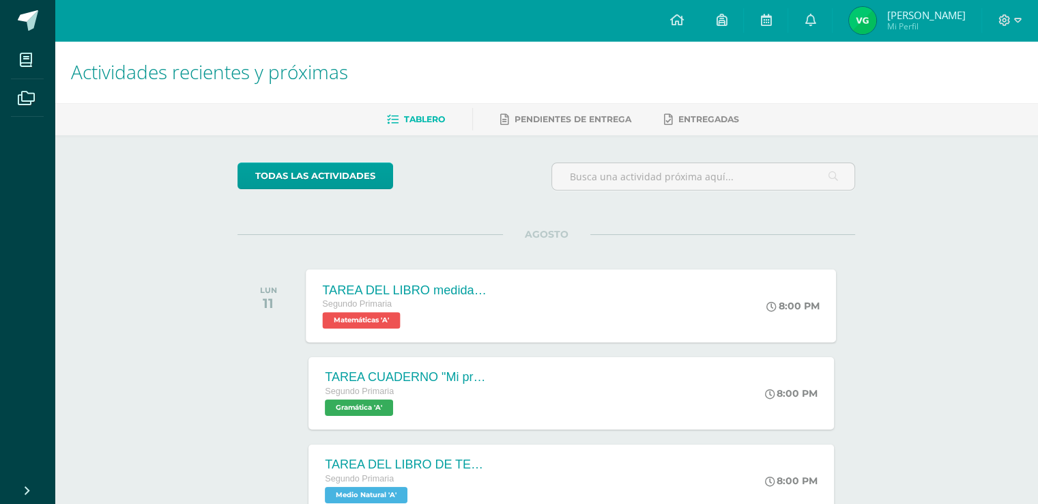
click at [350, 323] on span "Matemáticas 'A'" at bounding box center [362, 320] width 78 height 16
click at [0, 0] on div "Cargando contenido" at bounding box center [0, 0] width 0 height 0
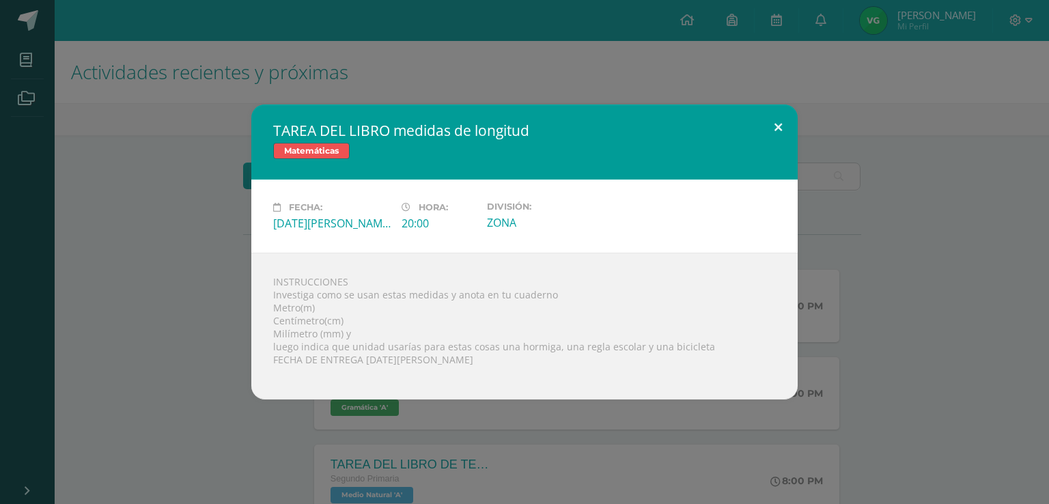
click at [778, 124] on button at bounding box center [778, 127] width 39 height 46
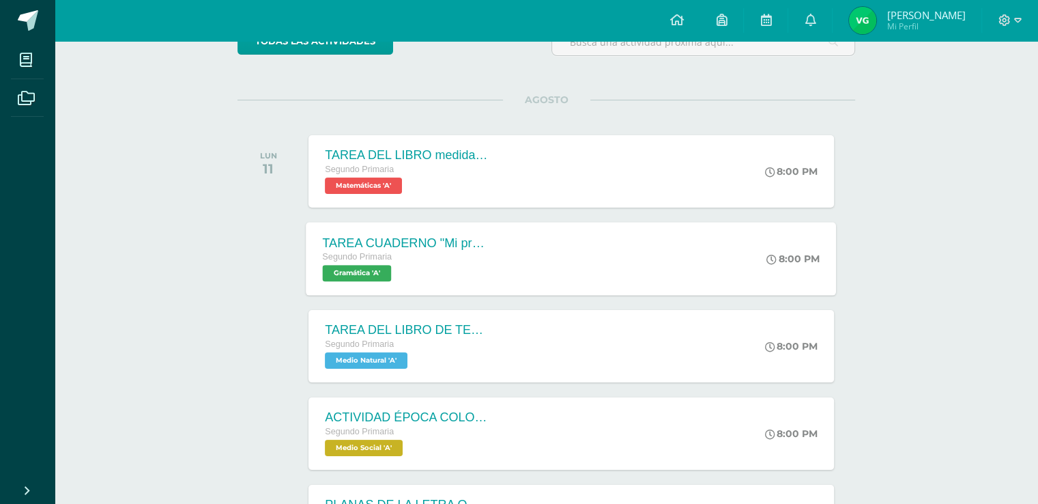
scroll to position [137, 0]
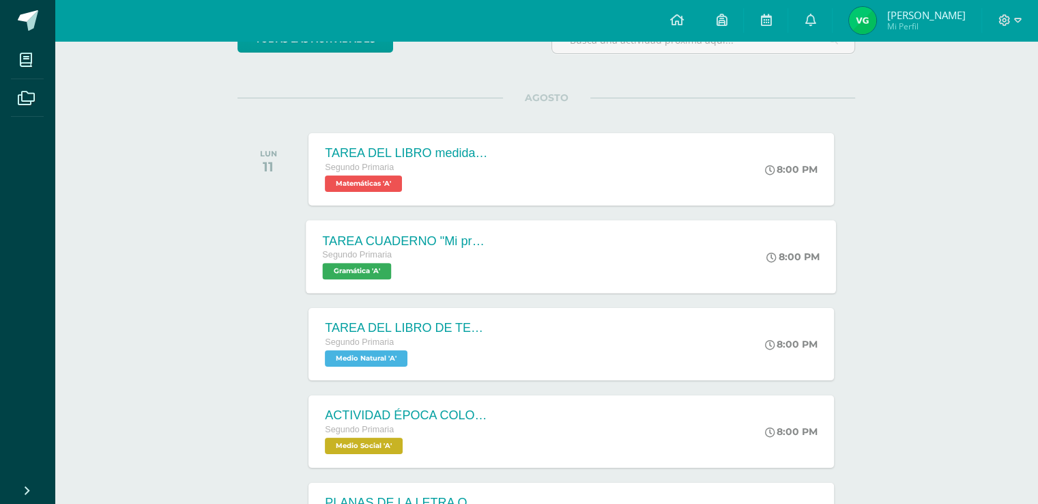
click at [366, 267] on span "Gramática 'A'" at bounding box center [357, 271] width 69 height 16
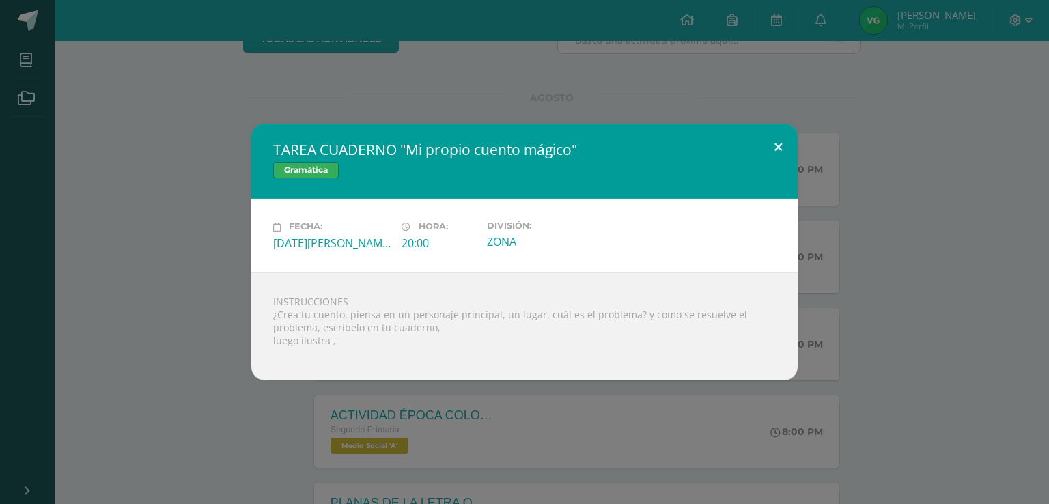
click at [780, 149] on button at bounding box center [778, 147] width 39 height 46
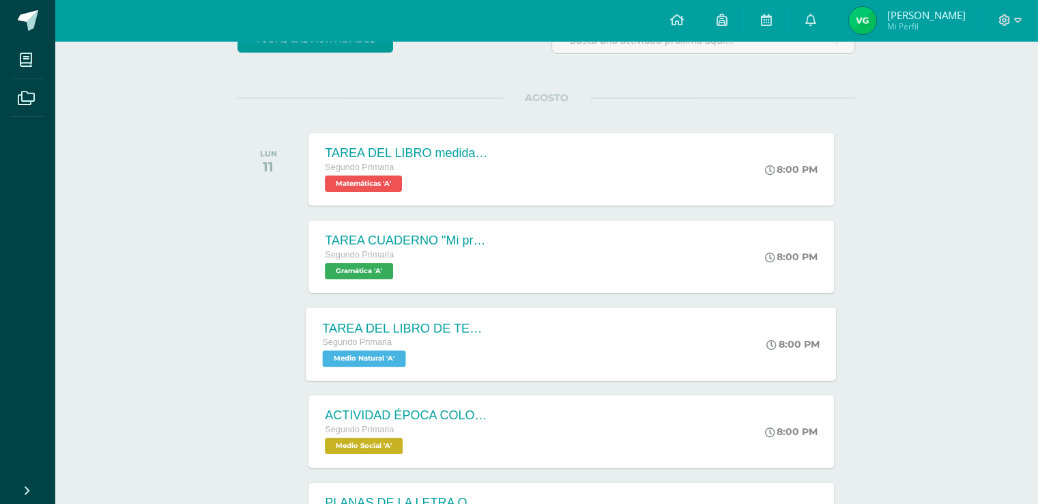
click at [370, 360] on span "Medio Natural 'A'" at bounding box center [364, 358] width 83 height 16
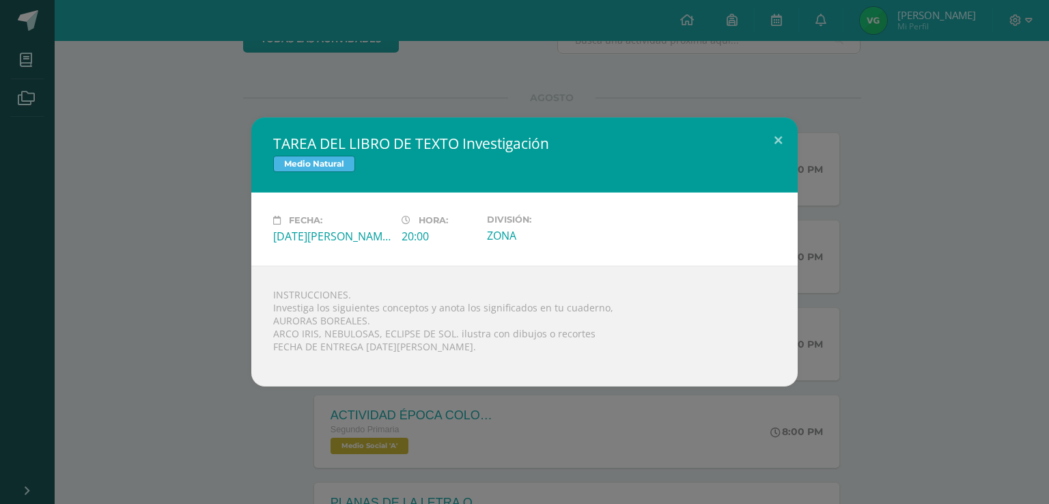
click at [577, 206] on div "Fecha: Lunes 11 de Agosto Hora: 20:00 División: ZONA" at bounding box center [524, 229] width 546 height 73
click at [580, 200] on div "Fecha: Lunes 11 de Agosto Hora: 20:00 División: ZONA" at bounding box center [524, 229] width 546 height 73
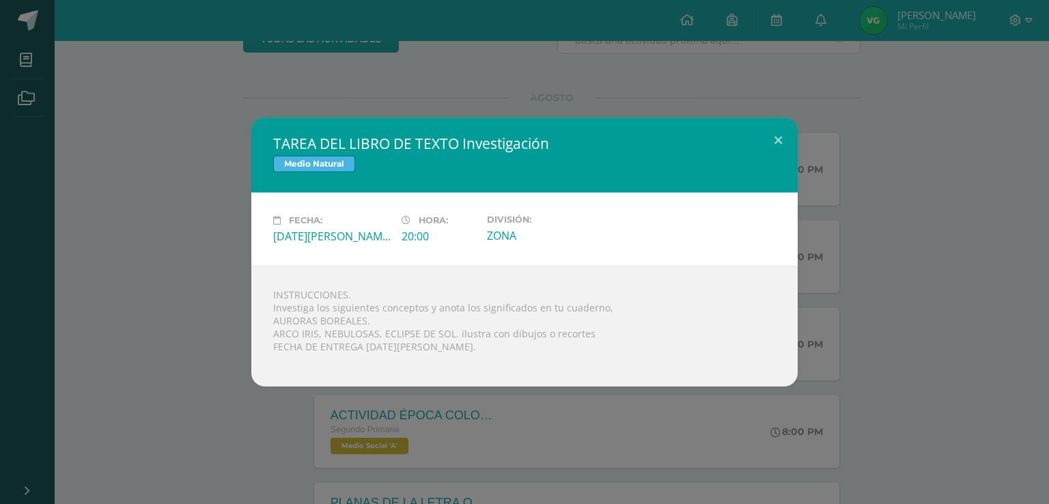
click at [581, 200] on div "Fecha: Lunes 11 de Agosto Hora: 20:00 División: ZONA" at bounding box center [524, 229] width 546 height 73
drag, startPoint x: 581, startPoint y: 200, endPoint x: 593, endPoint y: 205, distance: 13.2
click at [593, 205] on div "Fecha: Lunes 11 de Agosto Hora: 20:00 División: ZONA" at bounding box center [524, 229] width 546 height 73
click at [778, 134] on button at bounding box center [778, 140] width 39 height 46
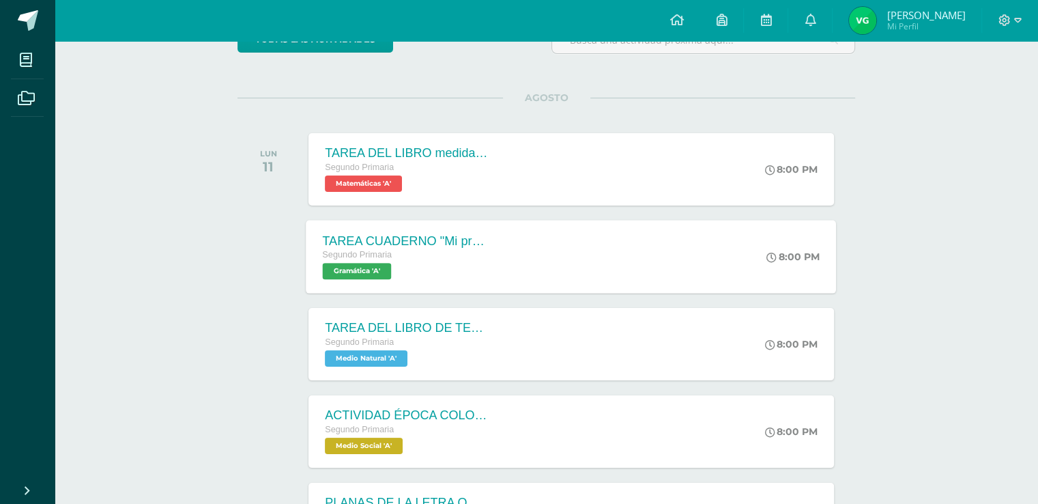
click at [366, 267] on span "Gramática 'A'" at bounding box center [357, 271] width 69 height 16
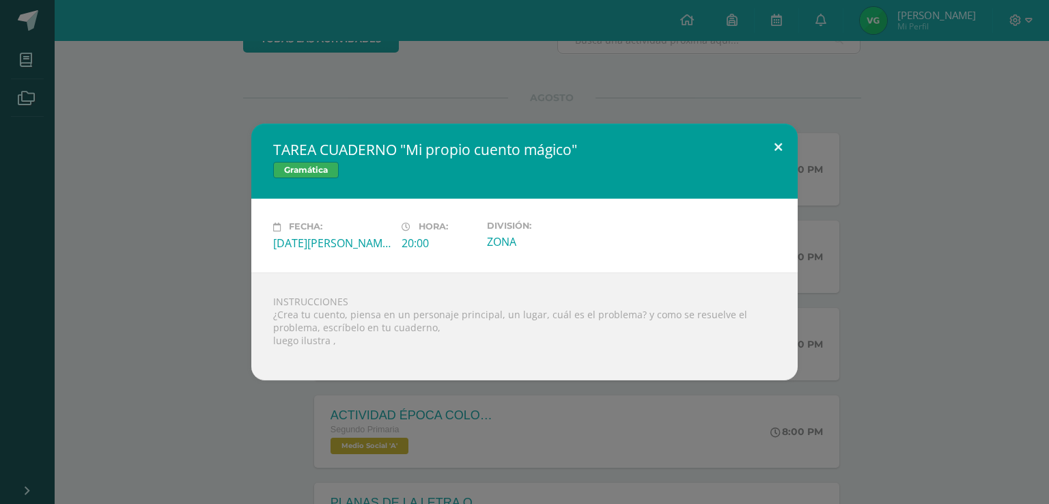
click at [781, 147] on button at bounding box center [778, 147] width 39 height 46
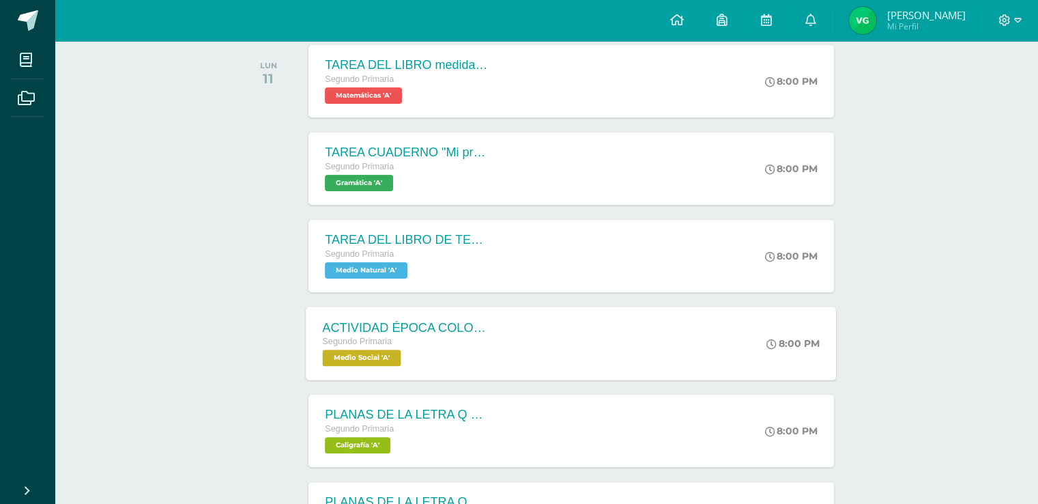
scroll to position [273, 0]
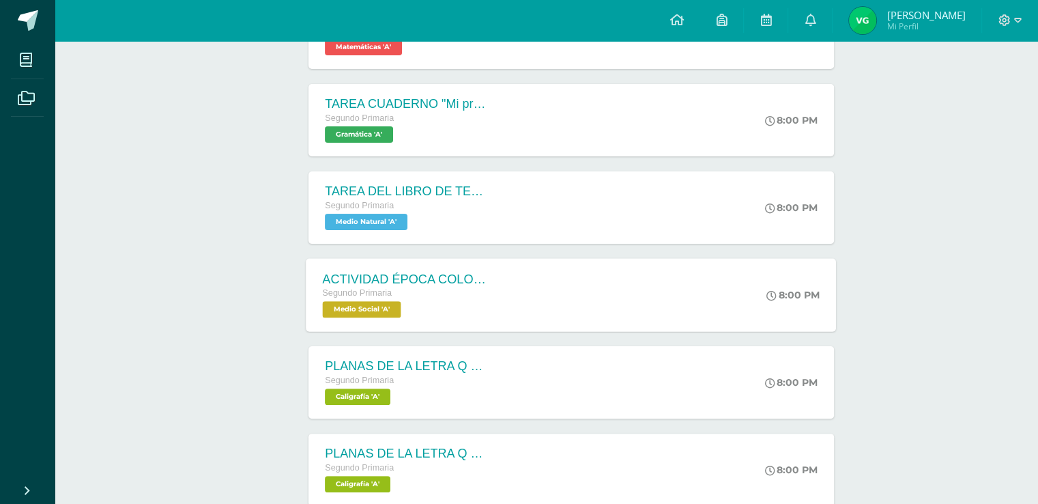
click at [363, 307] on span "Medio Social 'A'" at bounding box center [362, 309] width 79 height 16
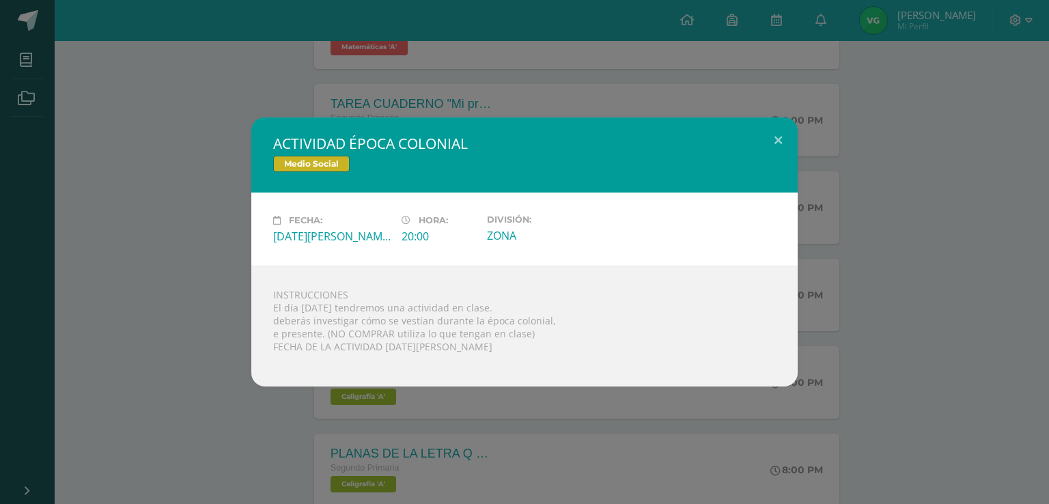
click at [564, 288] on div "INSTRUCCIONES El día jueves tendremos una actividad en clase. deberás investiga…" at bounding box center [524, 326] width 546 height 121
click at [565, 284] on div "INSTRUCCIONES El día jueves tendremos una actividad en clase. deberás investiga…" at bounding box center [524, 326] width 546 height 121
click at [527, 255] on div "Fecha: Lunes 11 de Agosto Hora: 20:00 División: ZONA" at bounding box center [524, 229] width 546 height 73
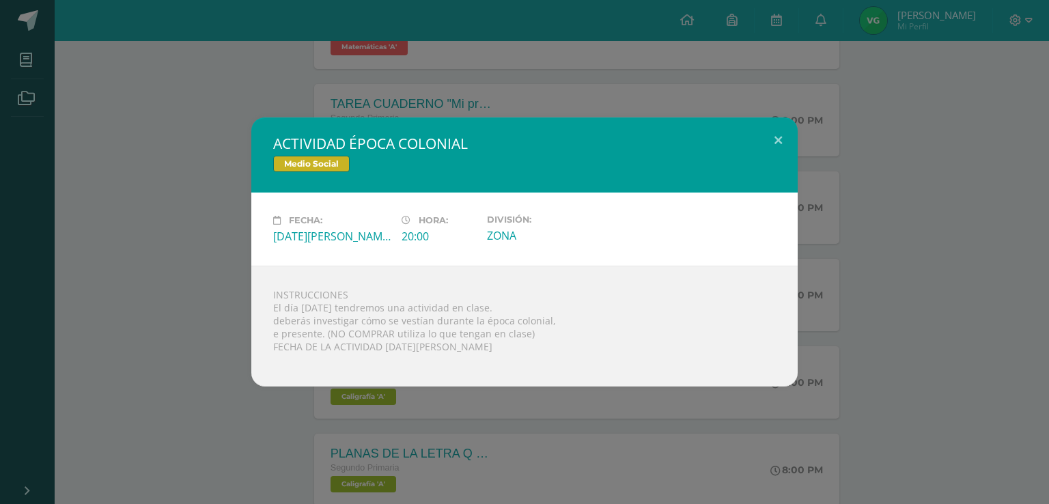
click at [527, 255] on div "Fecha: Lunes 11 de Agosto Hora: 20:00 División: ZONA" at bounding box center [524, 229] width 546 height 73
drag, startPoint x: 527, startPoint y: 255, endPoint x: 522, endPoint y: 248, distance: 8.9
click at [522, 248] on div "Fecha: Lunes 11 de Agosto Hora: 20:00 División: ZONA" at bounding box center [524, 229] width 546 height 73
click at [530, 241] on div "ZONA" at bounding box center [545, 235] width 117 height 15
click at [777, 140] on button at bounding box center [778, 140] width 39 height 46
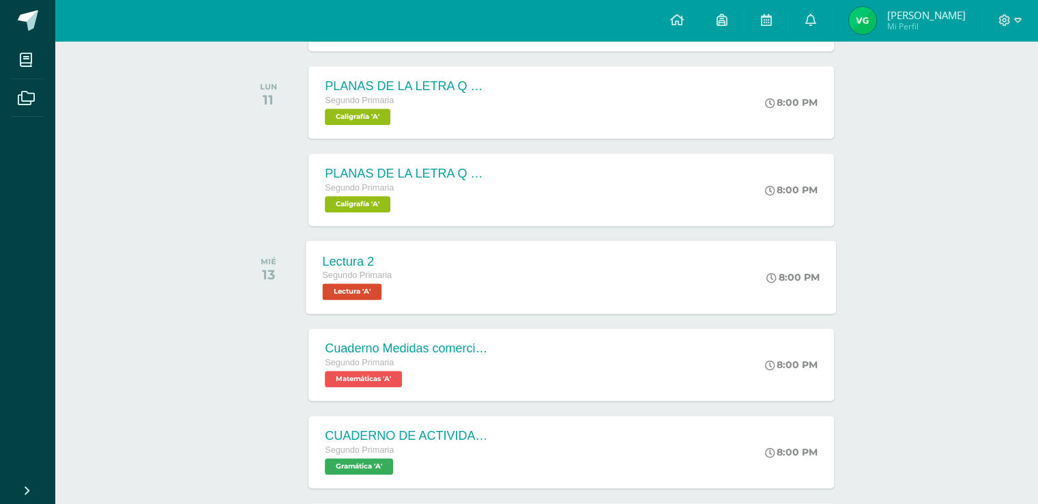
scroll to position [751, 0]
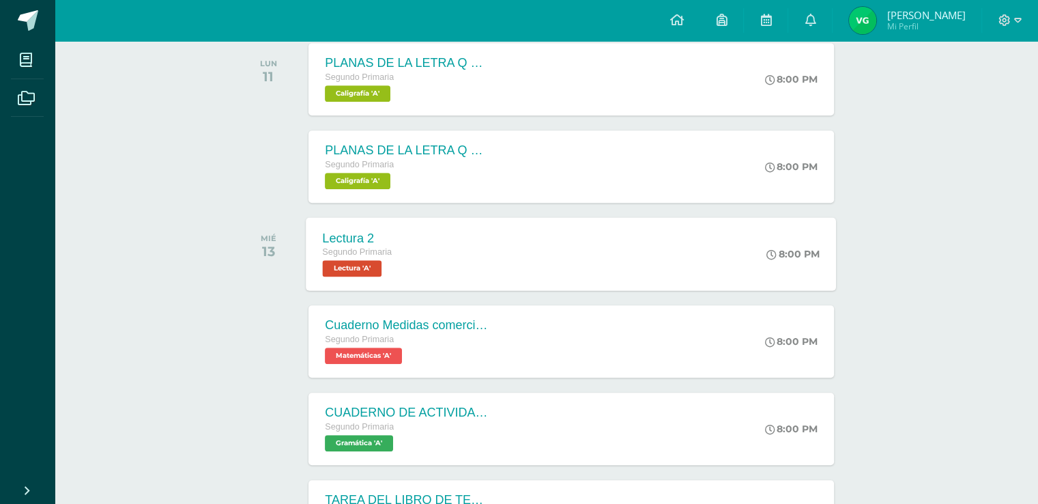
click at [350, 269] on span "Lectura 'A'" at bounding box center [352, 268] width 59 height 16
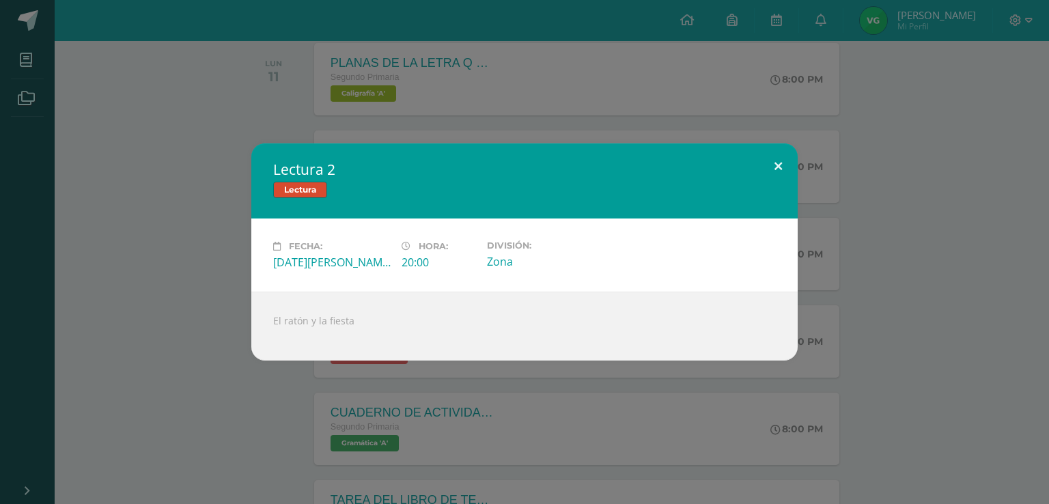
click at [777, 168] on button at bounding box center [778, 166] width 39 height 46
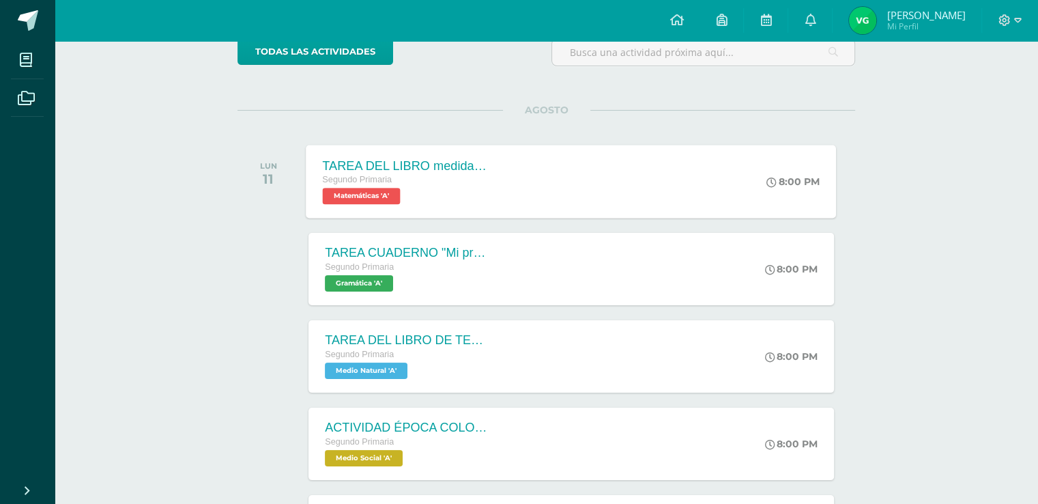
scroll to position [0, 0]
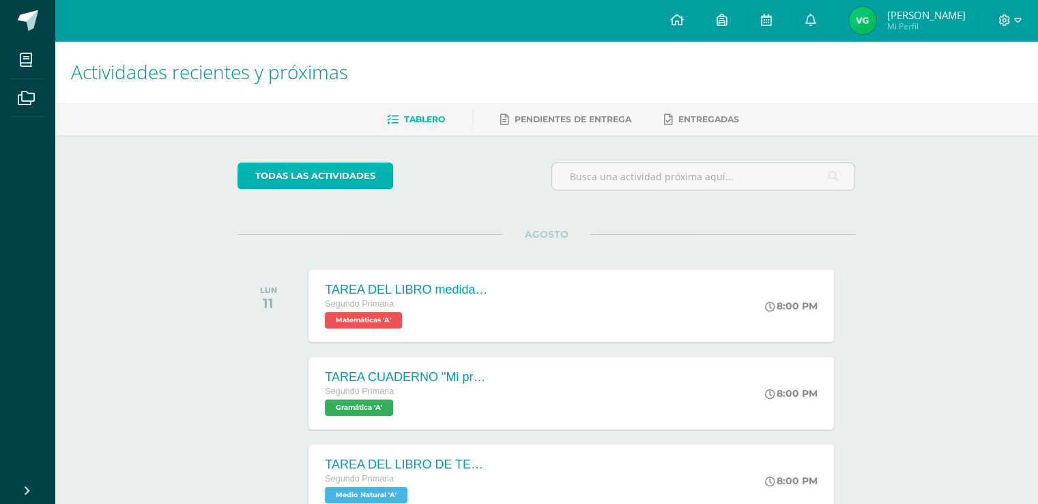
click at [334, 171] on link "todas las Actividades" at bounding box center [316, 175] width 156 height 27
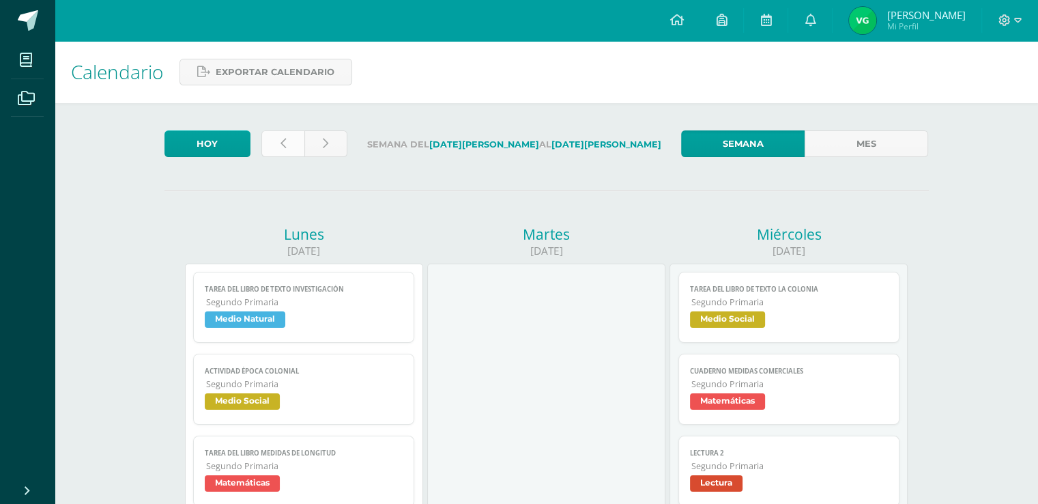
click at [281, 145] on icon at bounding box center [283, 144] width 5 height 12
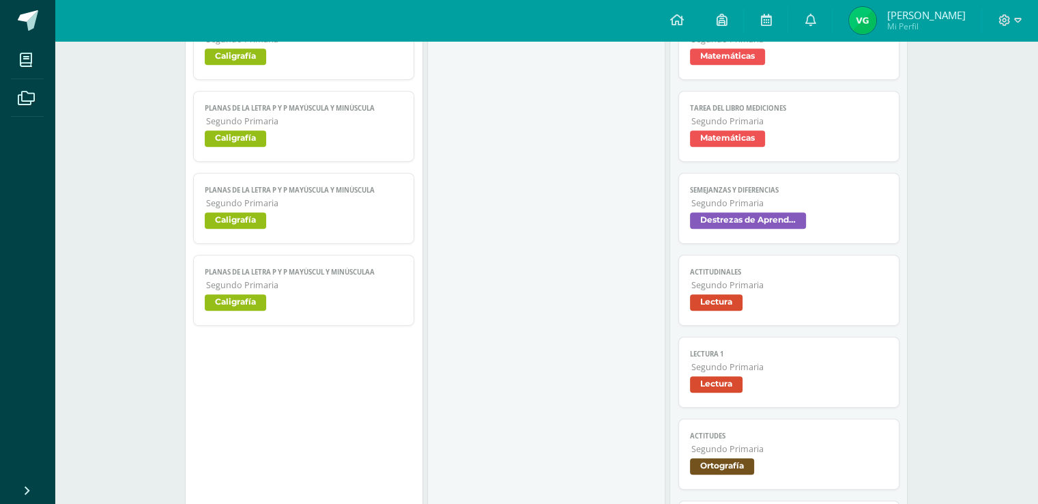
scroll to position [751, 0]
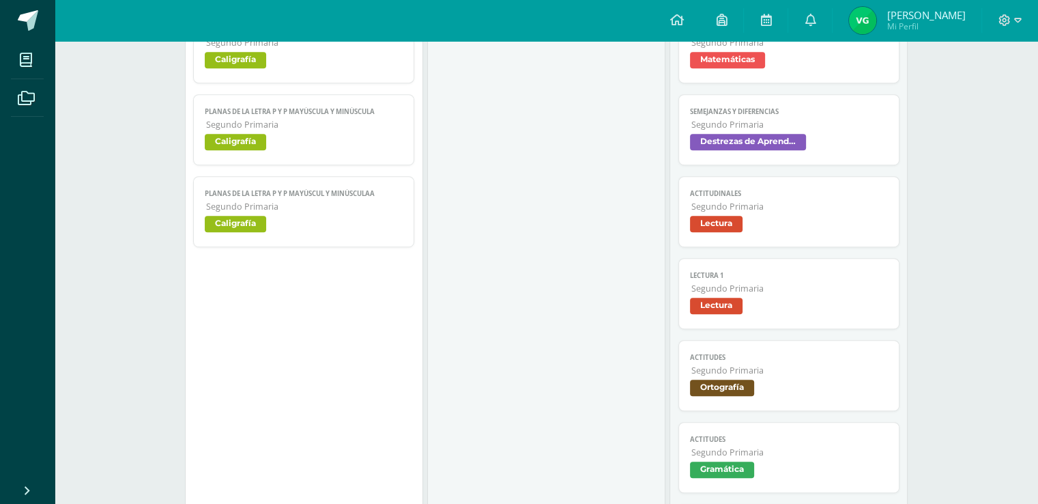
click at [714, 312] on span "Lectura" at bounding box center [716, 306] width 53 height 16
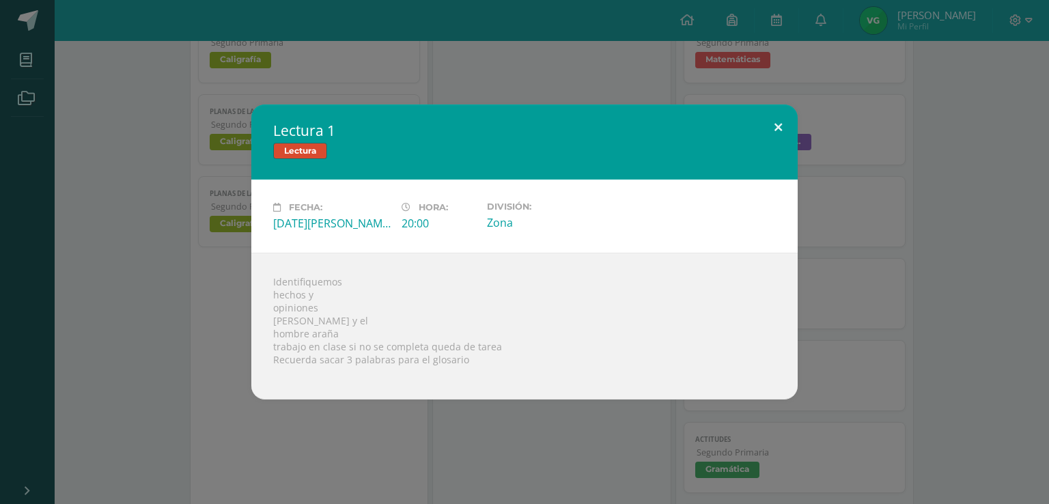
click at [776, 128] on button at bounding box center [778, 127] width 39 height 46
